Goal: Task Accomplishment & Management: Manage account settings

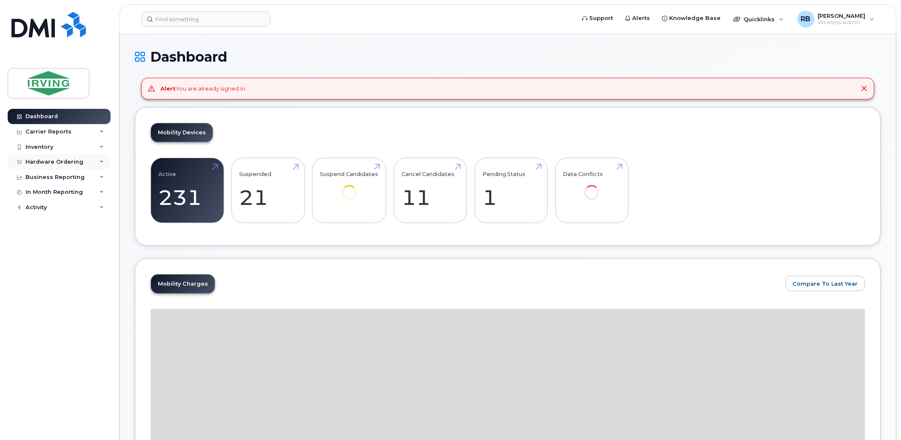
click at [60, 160] on div "Hardware Ordering" at bounding box center [55, 162] width 58 height 7
click at [44, 196] on div "Orders" at bounding box center [39, 194] width 21 height 8
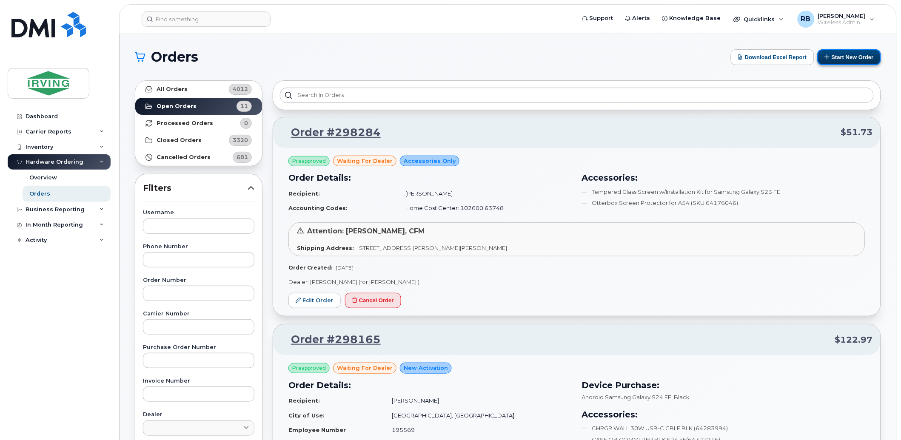
click at [857, 62] on button "Start New Order" at bounding box center [849, 57] width 63 height 16
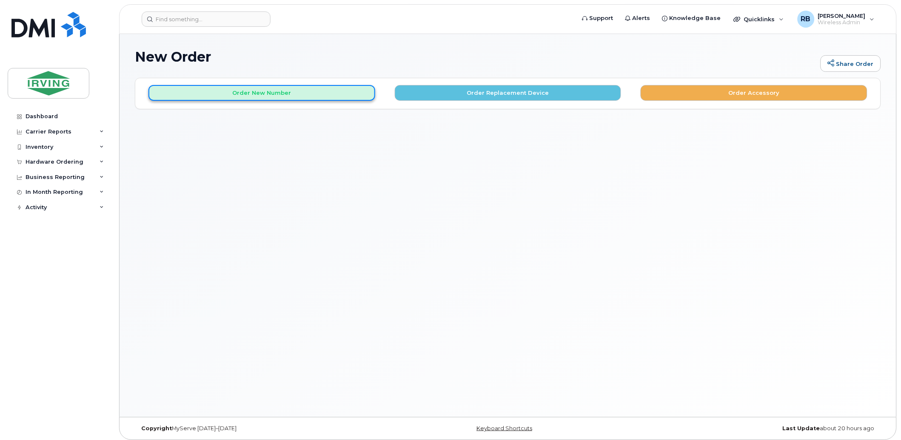
click at [274, 100] on button "Order New Number" at bounding box center [262, 93] width 227 height 16
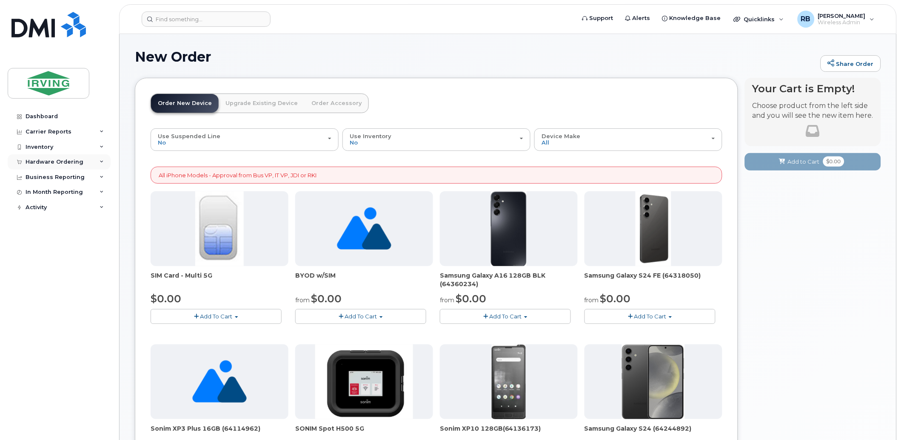
click at [50, 158] on div "Hardware Ordering" at bounding box center [59, 161] width 103 height 15
click at [38, 192] on div "Orders" at bounding box center [39, 194] width 21 height 8
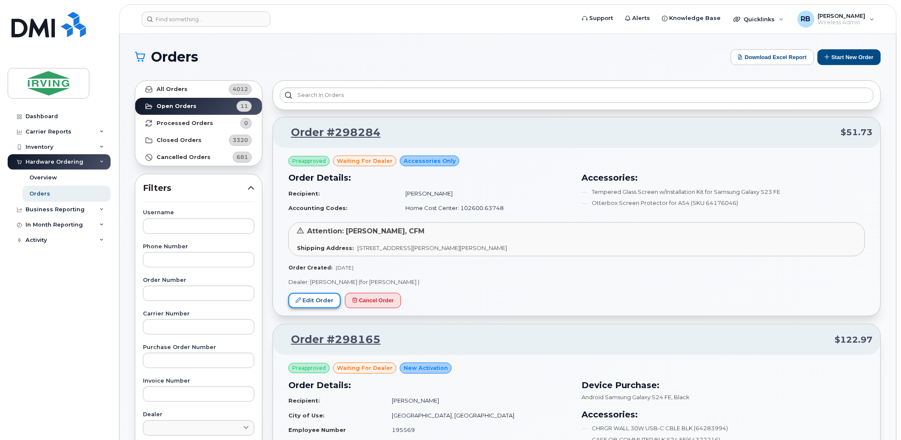
click at [333, 301] on link "Edit Order" at bounding box center [315, 301] width 52 height 16
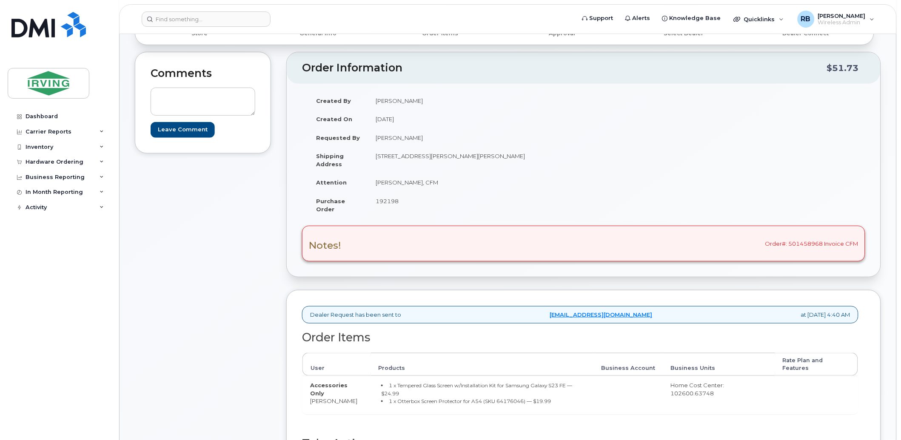
scroll to position [63, 0]
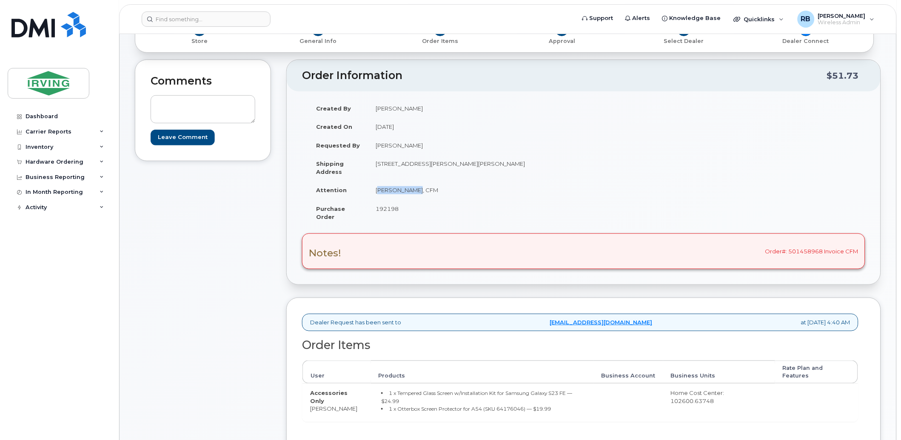
drag, startPoint x: 419, startPoint y: 190, endPoint x: 377, endPoint y: 192, distance: 41.7
click at [377, 192] on td "[PERSON_NAME], CFM" at bounding box center [472, 190] width 209 height 19
copy td "[PERSON_NAME]"
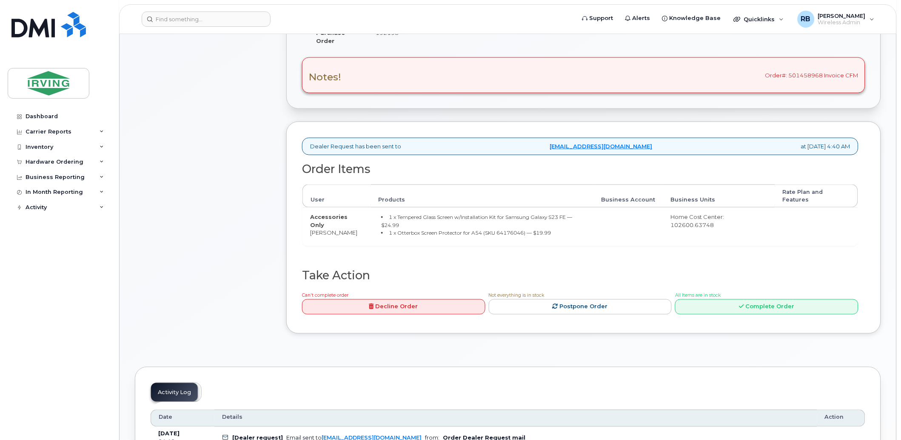
scroll to position [252, 0]
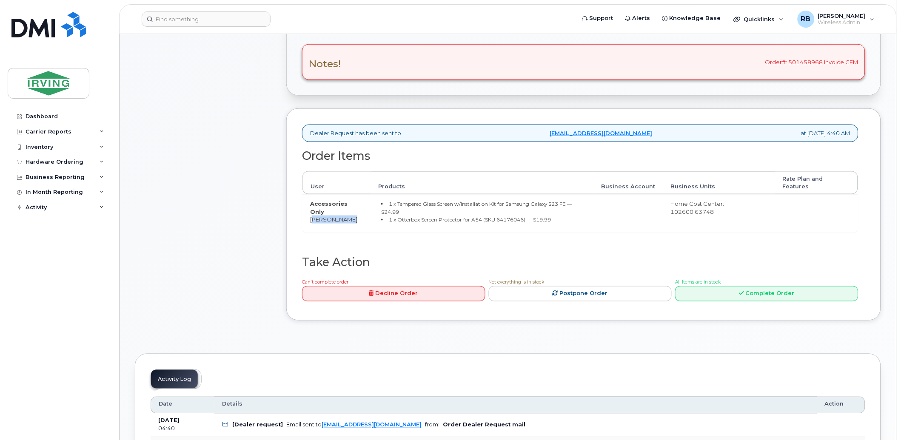
drag, startPoint x: 352, startPoint y: 218, endPoint x: 312, endPoint y: 219, distance: 40.4
click at [312, 219] on td "Accessories Only [PERSON_NAME]" at bounding box center [337, 213] width 69 height 38
copy td "[PERSON_NAME]"
click at [203, 240] on div "Comments Leave Comment" at bounding box center [203, 102] width 136 height 464
click at [239, 213] on div "Comments Leave Comment" at bounding box center [203, 102] width 136 height 464
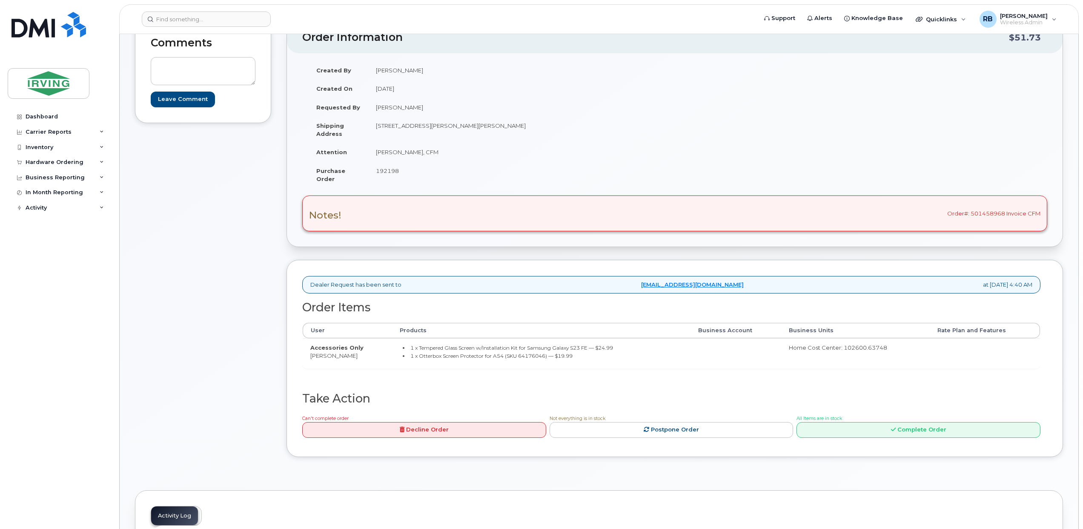
scroll to position [25, 0]
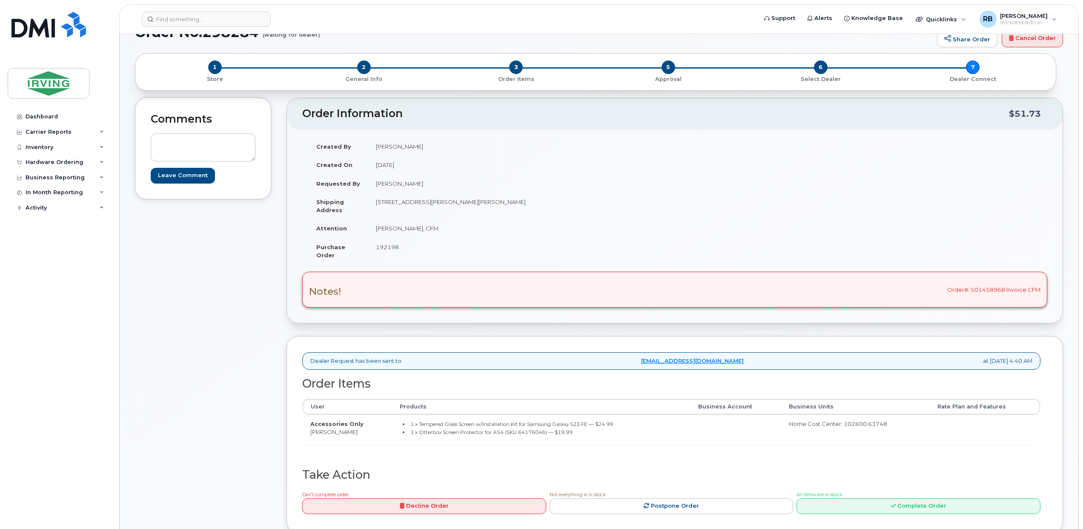
click at [214, 288] on div "Comments Leave Comment" at bounding box center [203, 321] width 136 height 448
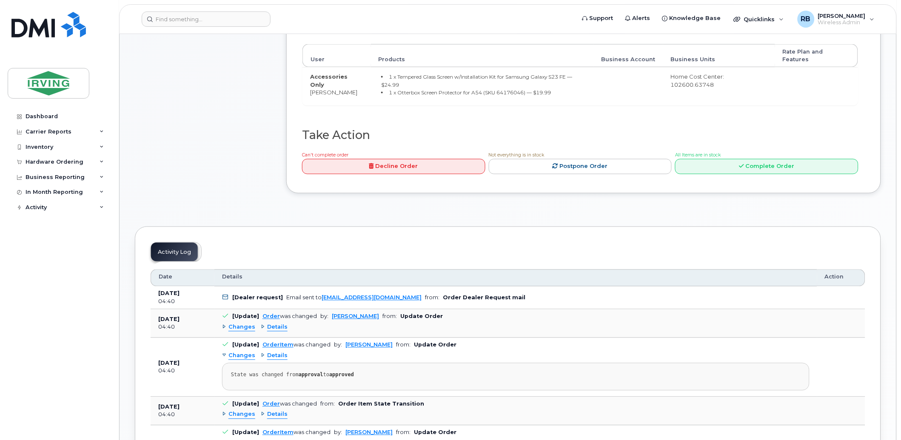
scroll to position [378, 0]
click at [716, 169] on link "Complete Order" at bounding box center [766, 168] width 183 height 16
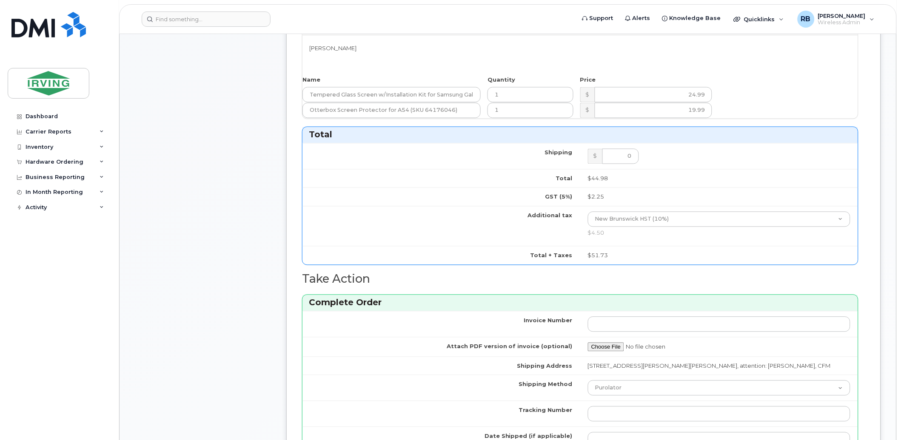
scroll to position [567, 0]
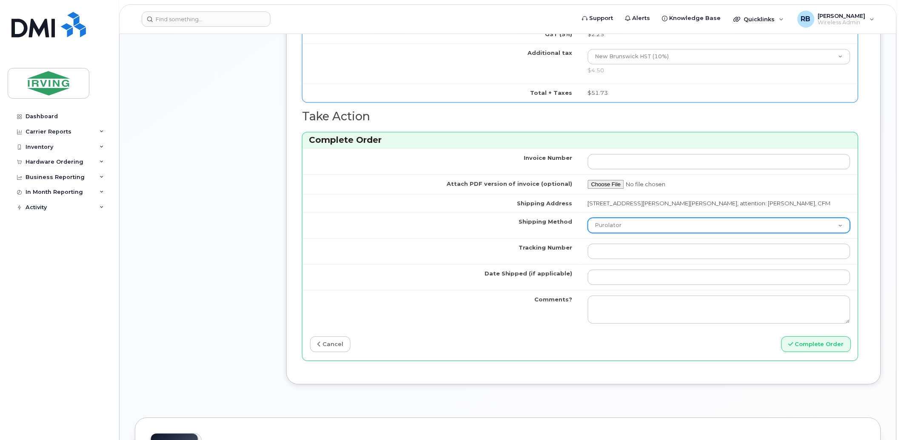
click at [628, 225] on select "Purolator UPS FedEx Canada Post Courier Other Drop Off Pick Up" at bounding box center [719, 225] width 263 height 15
select select "Drop Off"
click at [588, 218] on select "Purolator UPS FedEx Canada Post Courier Other Drop Off Pick Up" at bounding box center [719, 225] width 263 height 15
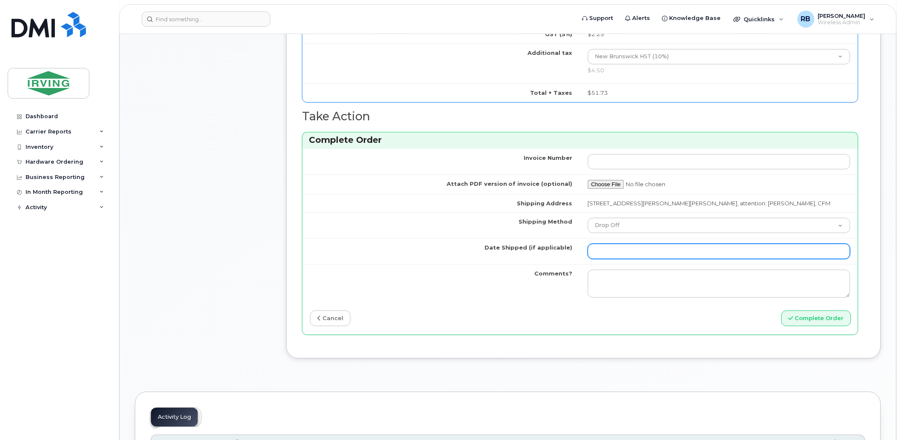
click at [614, 252] on input "Date Shipped (if applicable)" at bounding box center [719, 251] width 263 height 15
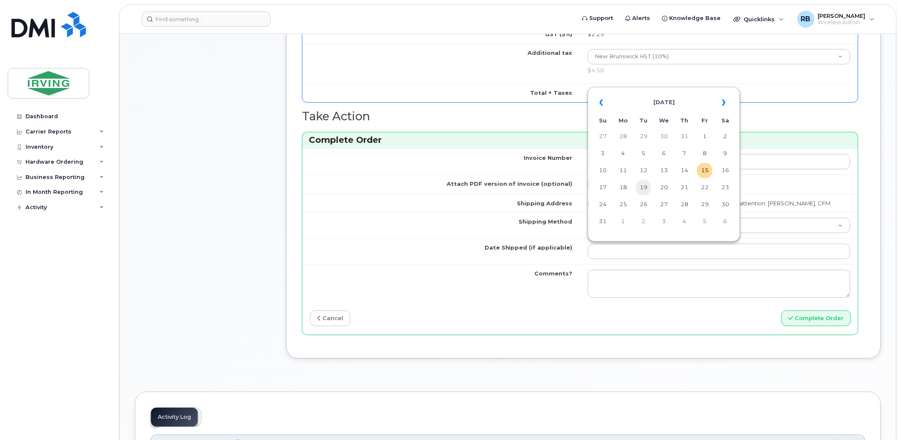
click at [643, 188] on td "19" at bounding box center [643, 187] width 15 height 15
type input "[DATE]"
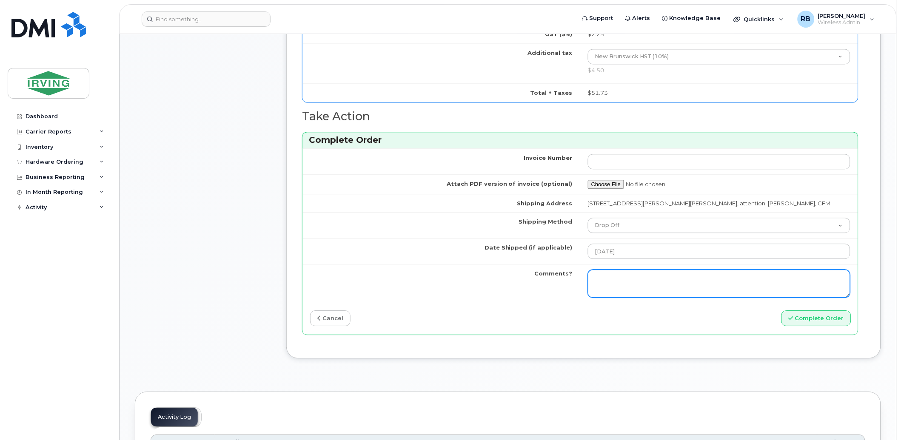
click at [630, 283] on textarea "Comments?" at bounding box center [719, 284] width 263 height 28
type textarea "Please be advised the order has been completed. SO#26196645 Allow 1-3 business …"
click at [684, 284] on textarea "Please be advised the order has been completed. SO#26196645 Allow 1-3 business …" at bounding box center [719, 284] width 263 height 28
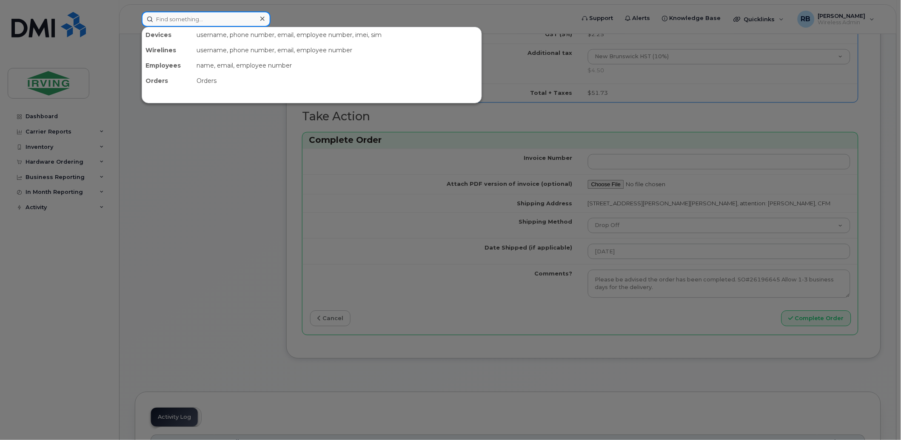
click at [189, 17] on input at bounding box center [206, 18] width 129 height 15
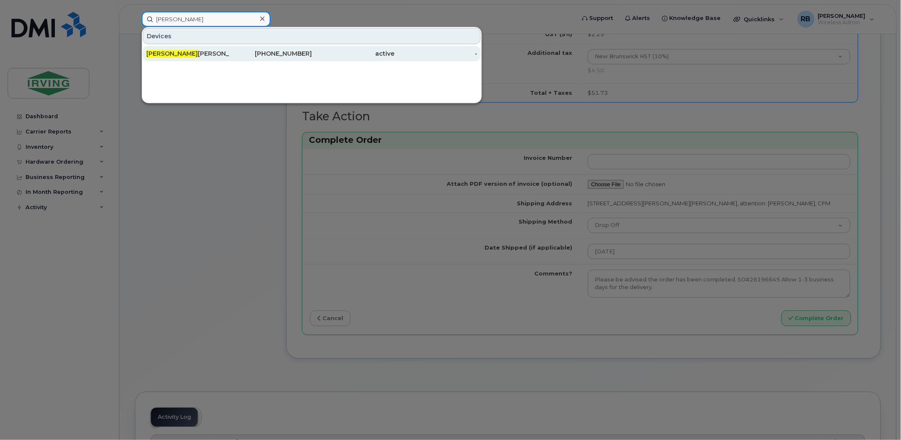
type input "[PERSON_NAME]"
click at [176, 51] on div "[PERSON_NAME]" at bounding box center [187, 53] width 83 height 9
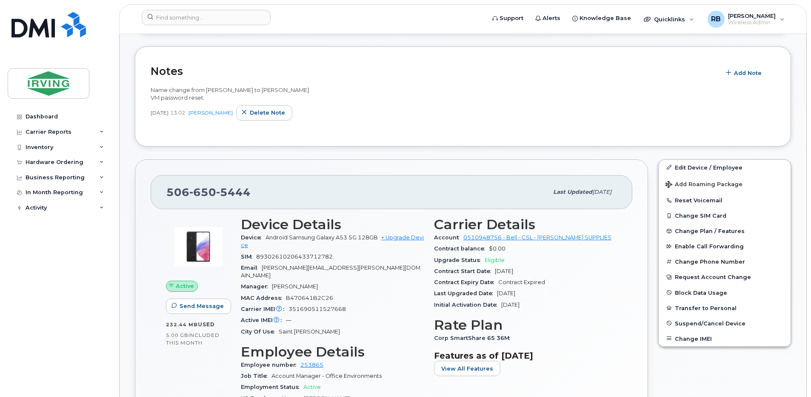
scroll to position [170, 0]
